Goal: Task Accomplishment & Management: Manage account settings

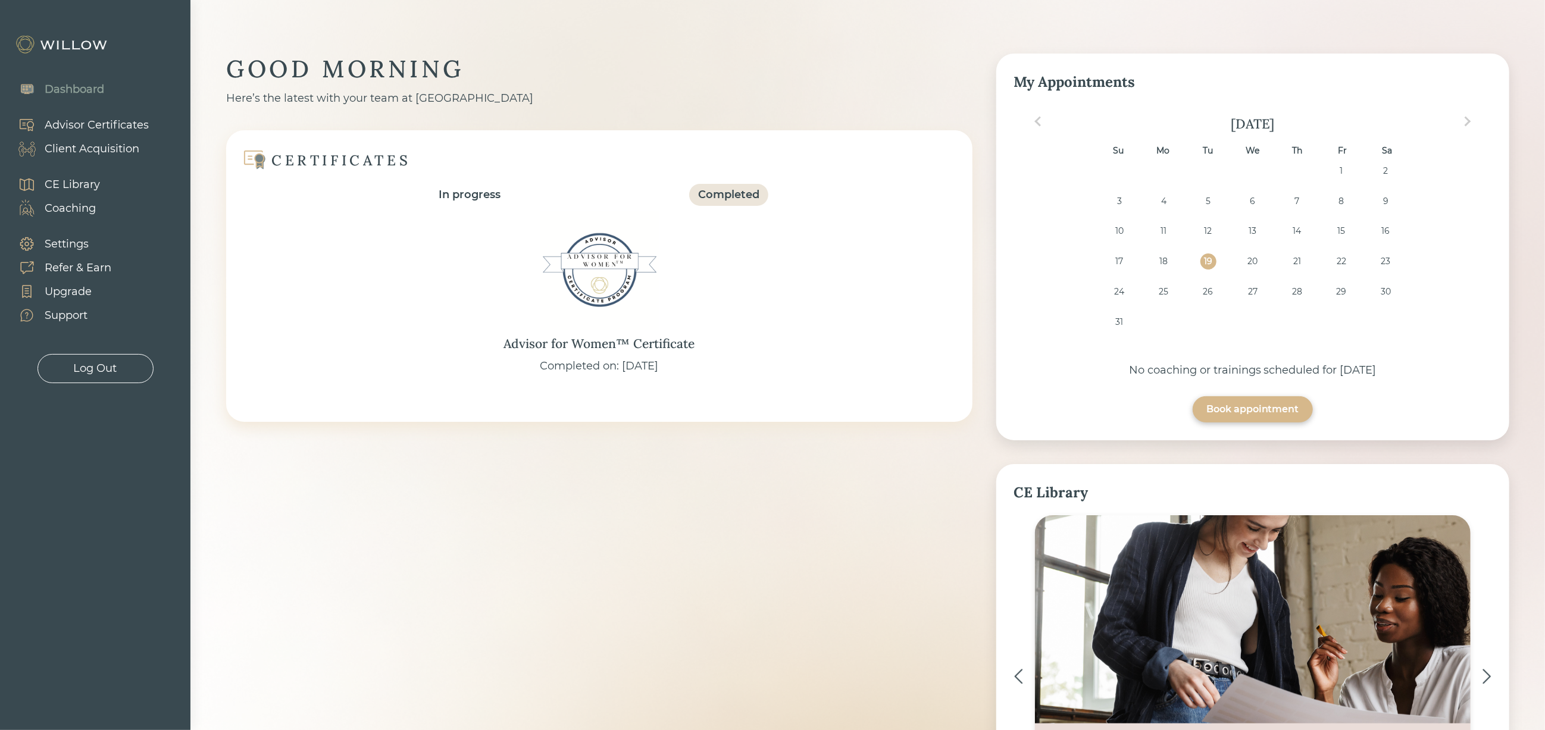
click at [135, 148] on div "Client Acquisition" at bounding box center [92, 149] width 95 height 16
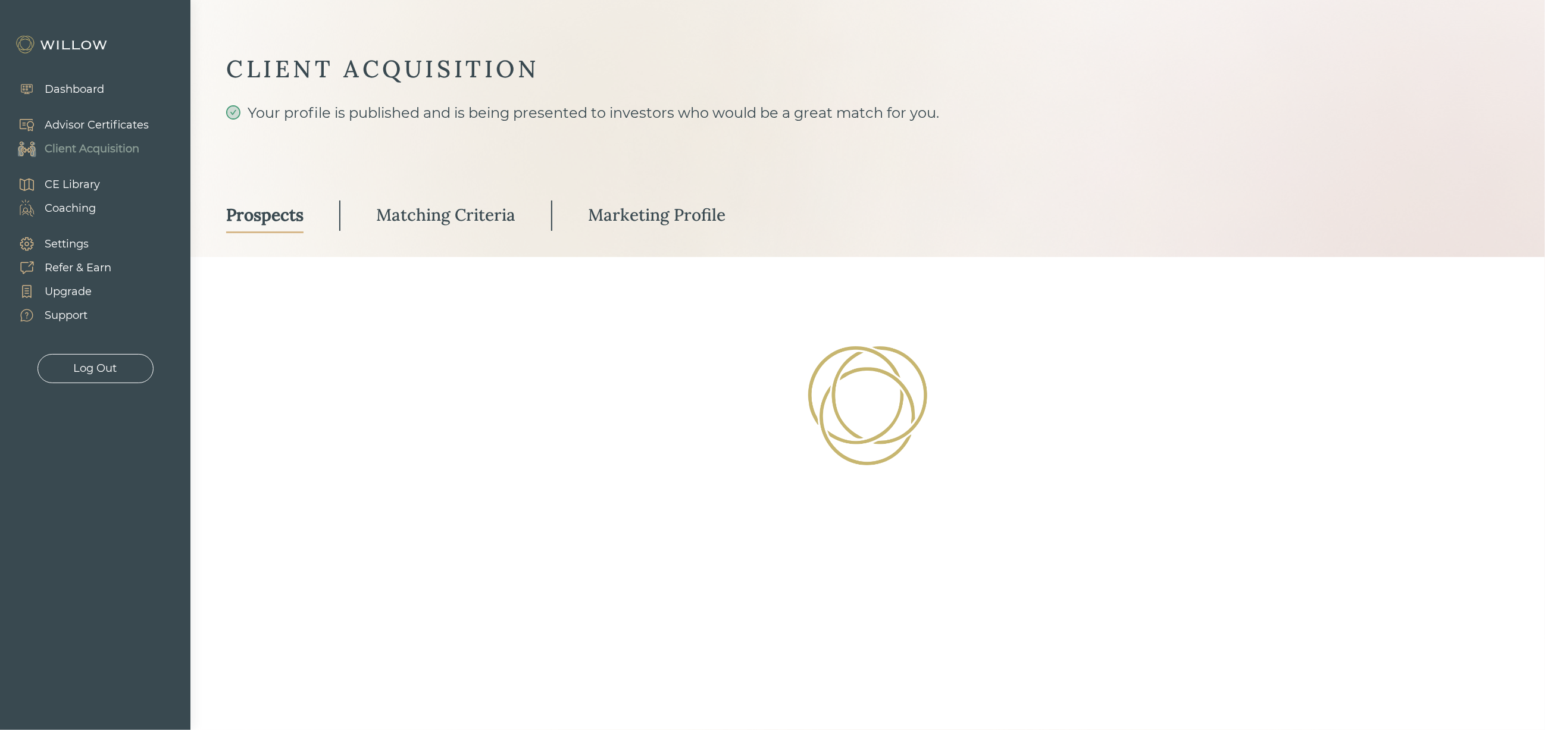
select select "2"
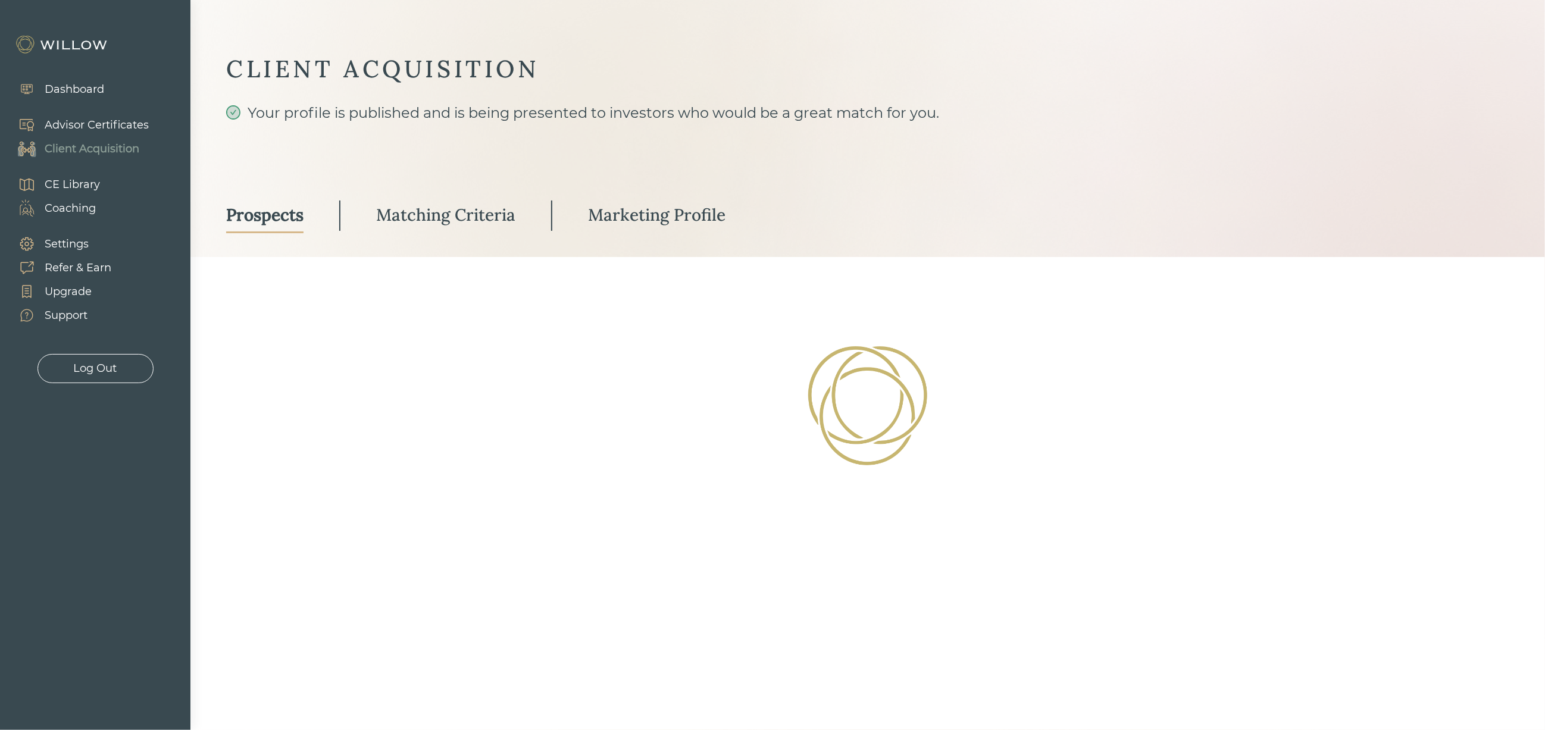
select select "10"
